Goal: Task Accomplishment & Management: Manage account settings

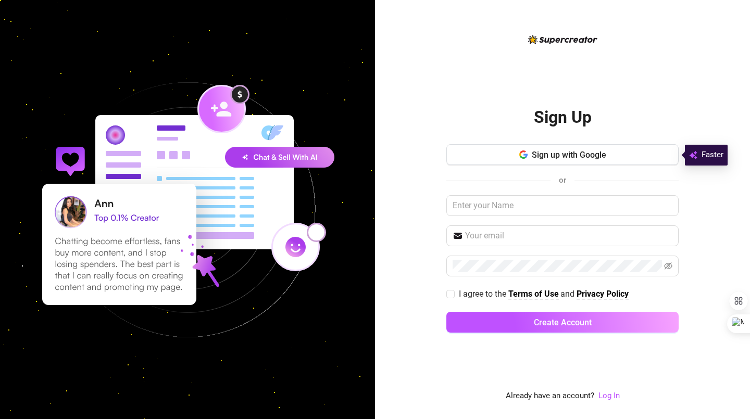
click at [586, 147] on button "Sign up with Google" at bounding box center [562, 154] width 232 height 21
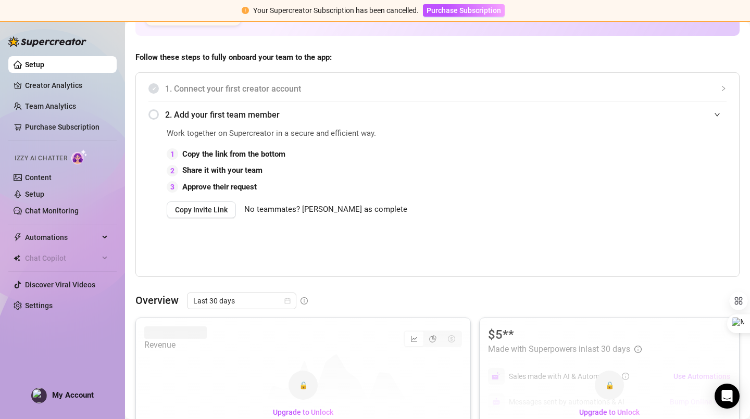
scroll to position [188, 0]
click at [52, 173] on link "Content" at bounding box center [38, 177] width 27 height 8
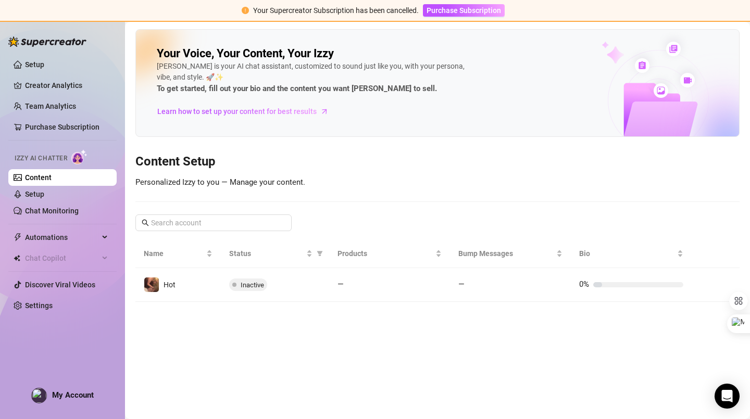
click at [44, 194] on link "Setup" at bounding box center [34, 194] width 19 height 8
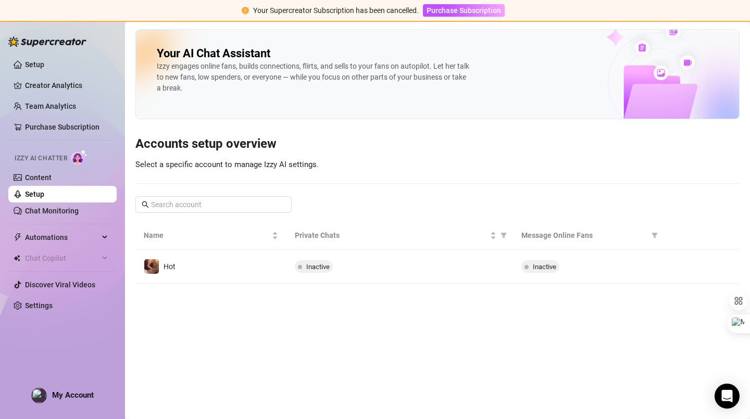
click at [574, 269] on div "Inactive" at bounding box center [588, 266] width 134 height 13
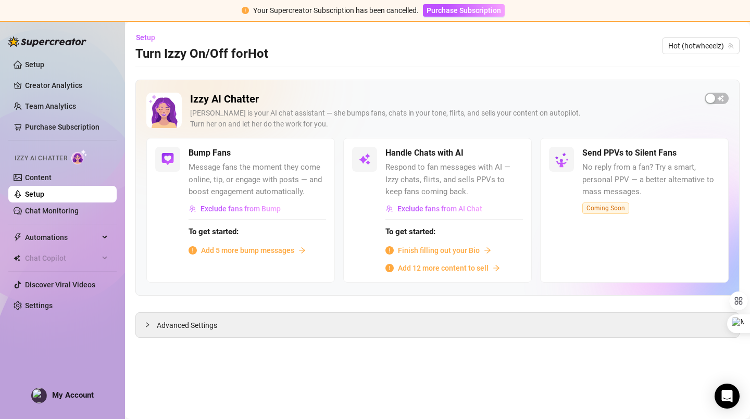
click at [229, 267] on div "Bump Fans Message fans the moment they come online, tip, or engage with posts —…" at bounding box center [240, 210] width 189 height 144
click at [702, 49] on span "Hot (hotwheeelz)" at bounding box center [700, 46] width 65 height 16
click at [395, 39] on div "Setup Turn Izzy On/Off for Hot Hot (hotwheeelz)" at bounding box center [437, 45] width 604 height 33
click at [49, 308] on link "Settings" at bounding box center [39, 306] width 28 height 8
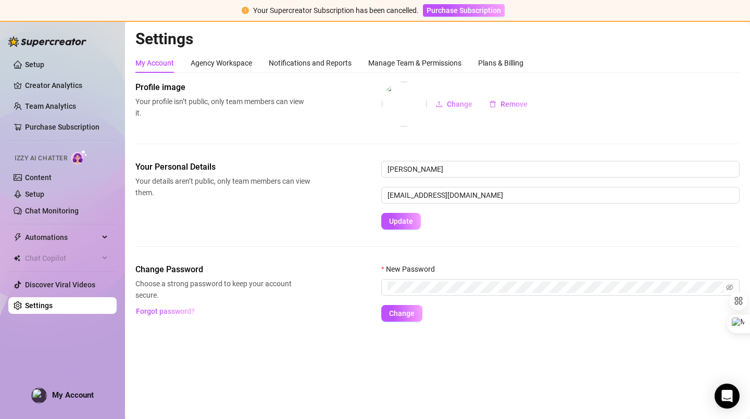
click at [88, 380] on div "Setup Creator Analytics Team Analytics Purchase Subscription Izzy AI Chatter Co…" at bounding box center [62, 215] width 108 height 389
click at [411, 60] on div "Manage Team & Permissions" at bounding box center [414, 62] width 93 height 11
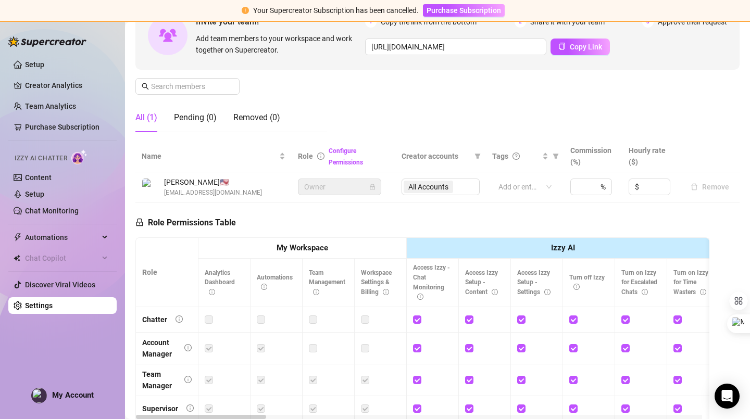
scroll to position [117, 0]
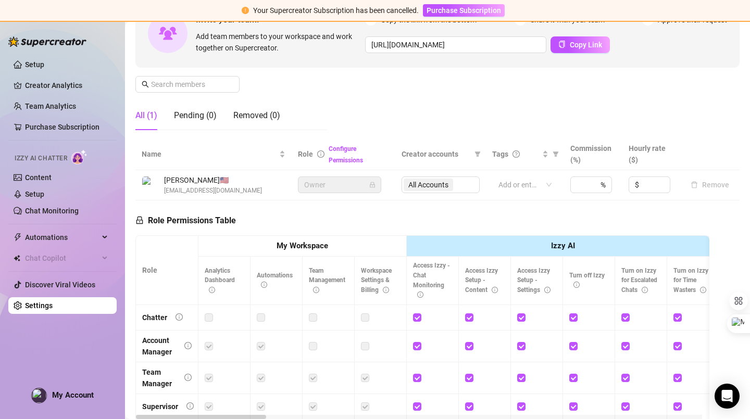
click at [44, 66] on link "Setup" at bounding box center [34, 64] width 19 height 8
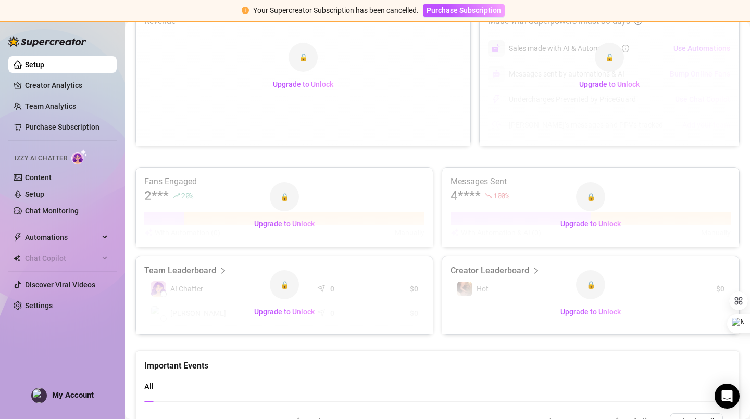
scroll to position [649, 0]
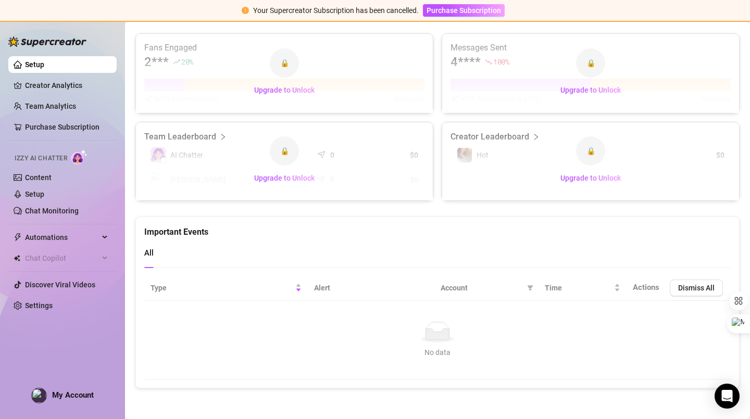
click at [76, 102] on link "Team Analytics" at bounding box center [50, 106] width 51 height 8
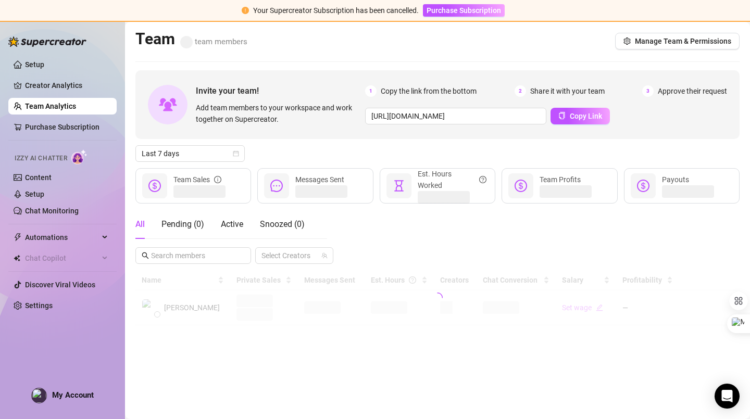
click at [44, 69] on link "Setup" at bounding box center [34, 64] width 19 height 8
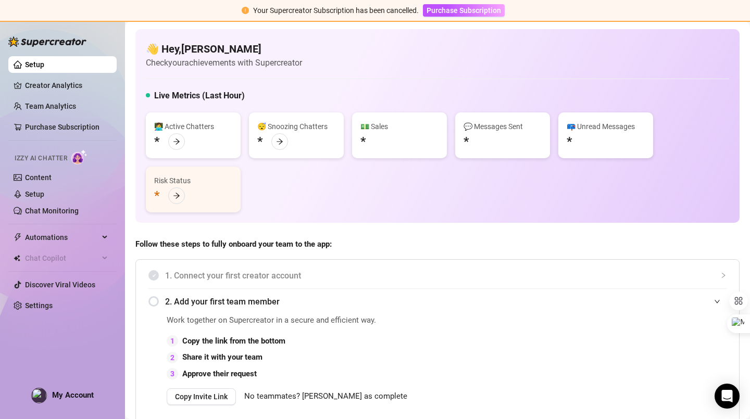
click at [67, 89] on link "Creator Analytics" at bounding box center [66, 85] width 83 height 17
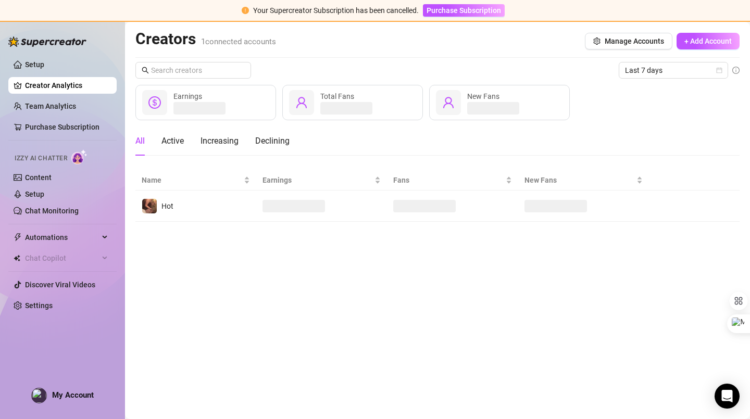
click at [707, 40] on span "+ Add Account" at bounding box center [707, 41] width 47 height 8
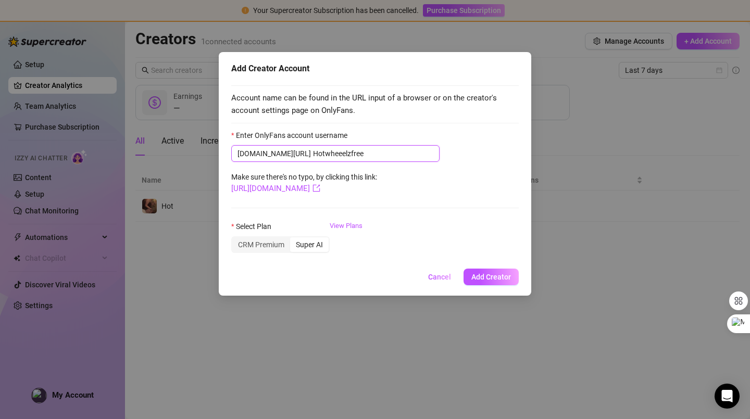
type input "Hotwheeelzfree"
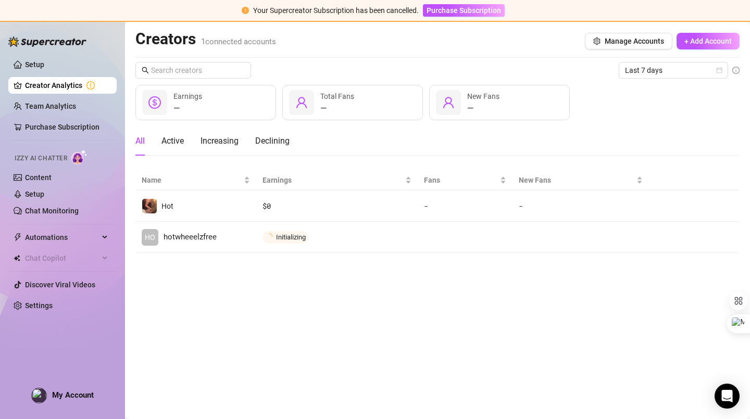
click at [535, 233] on td at bounding box center [581, 237] width 136 height 31
click at [0, 0] on span "Connect" at bounding box center [0, 0] width 0 height 0
click at [704, 219] on td at bounding box center [694, 206] width 91 height 31
click at [305, 235] on span "Login to OnlyFans to activate" at bounding box center [318, 237] width 85 height 8
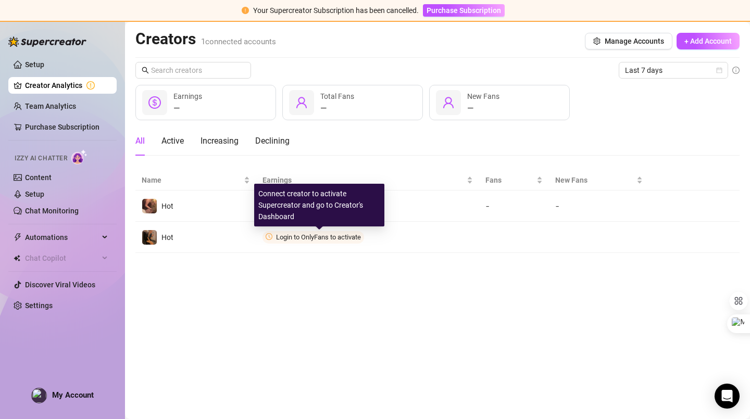
click at [0, 0] on span "Connect" at bounding box center [0, 0] width 0 height 0
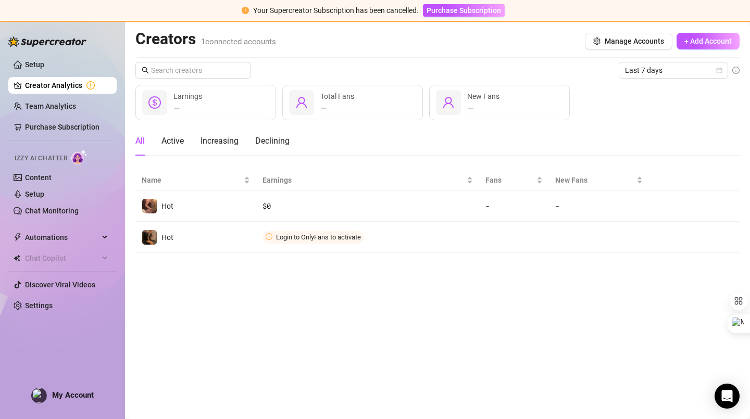
click at [0, 0] on span "Connect" at bounding box center [0, 0] width 0 height 0
click at [330, 233] on span "Login to OnlyFans to activate" at bounding box center [318, 237] width 85 height 8
click at [332, 238] on span "Login to OnlyFans to activate" at bounding box center [318, 237] width 85 height 8
click at [330, 235] on span "Login to OnlyFans to activate" at bounding box center [318, 237] width 85 height 8
click at [0, 0] on icon "more" at bounding box center [0, 0] width 0 height 0
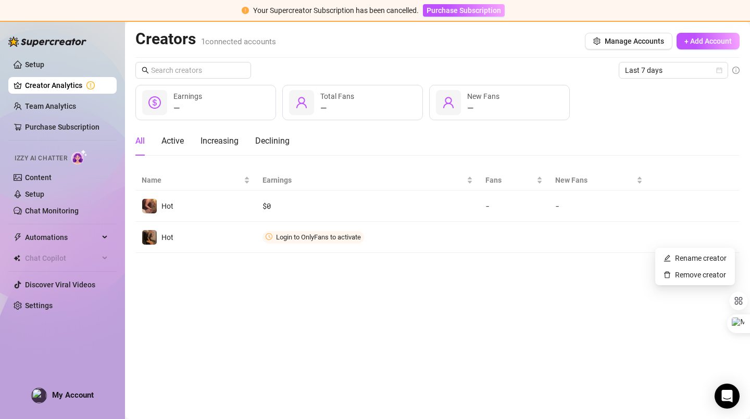
click at [156, 231] on span at bounding box center [150, 238] width 16 height 16
